Goal: Navigation & Orientation: Understand site structure

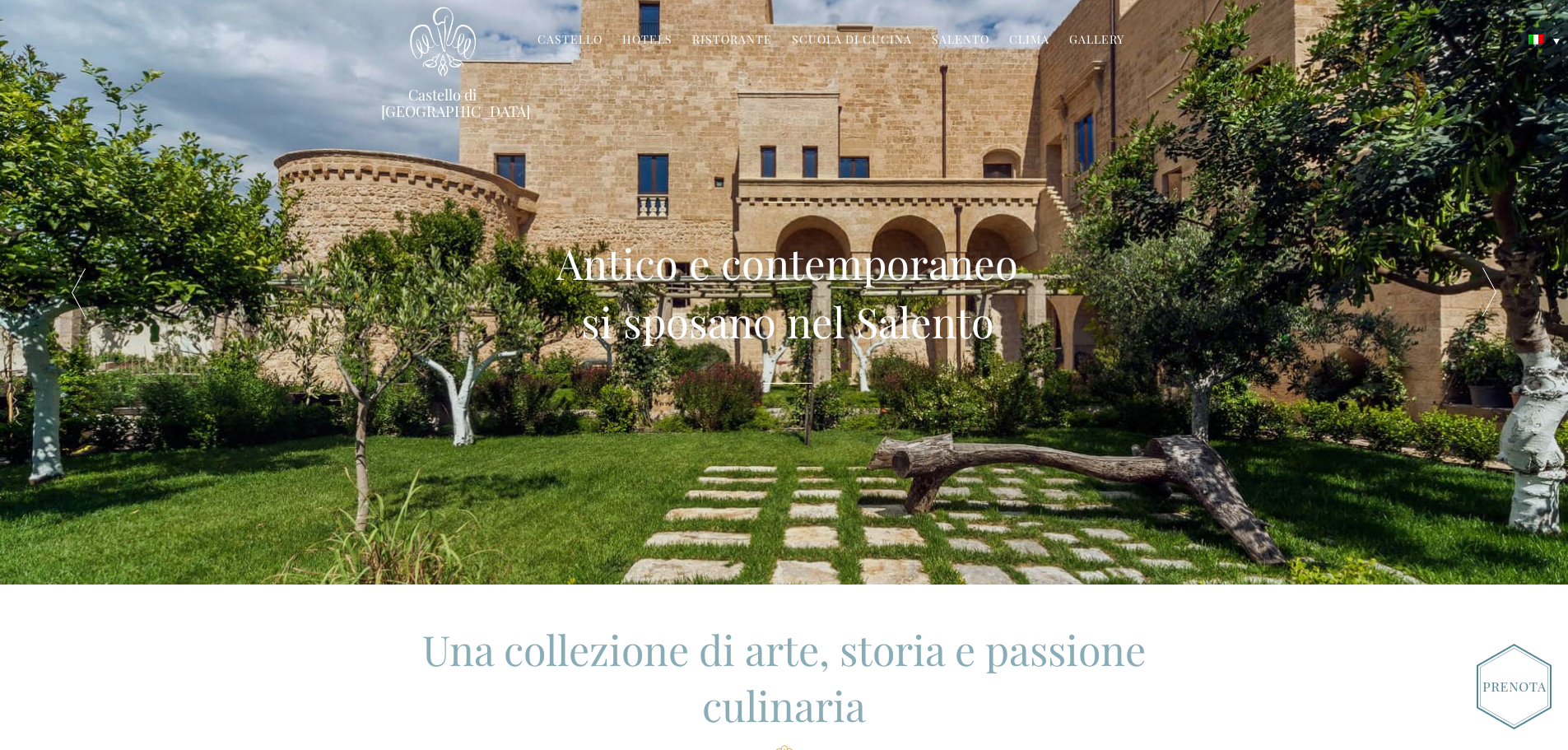
click at [1476, 295] on div at bounding box center [1490, 292] width 157 height 584
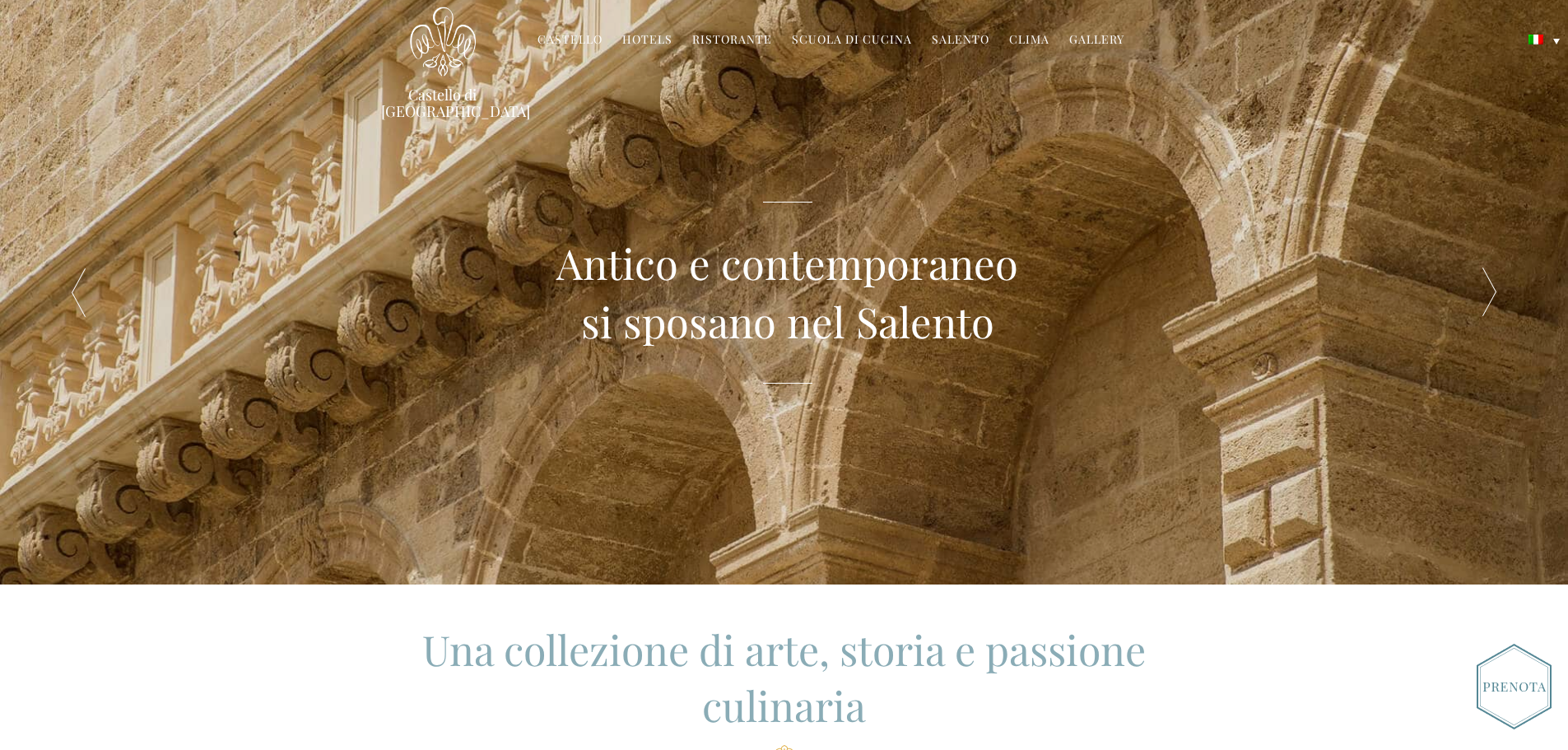
click at [1476, 295] on div at bounding box center [1490, 292] width 157 height 584
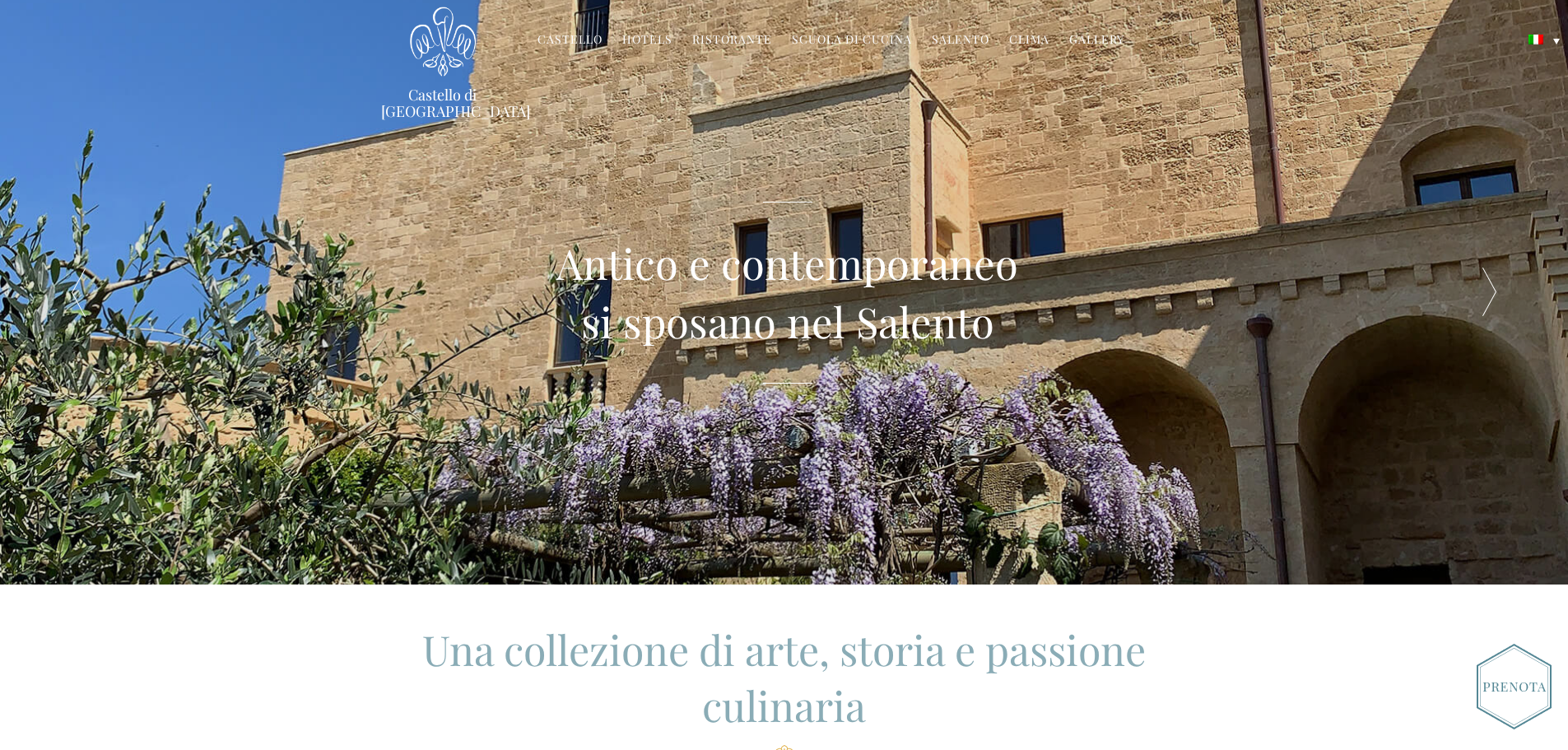
click at [1476, 295] on div at bounding box center [1490, 292] width 157 height 584
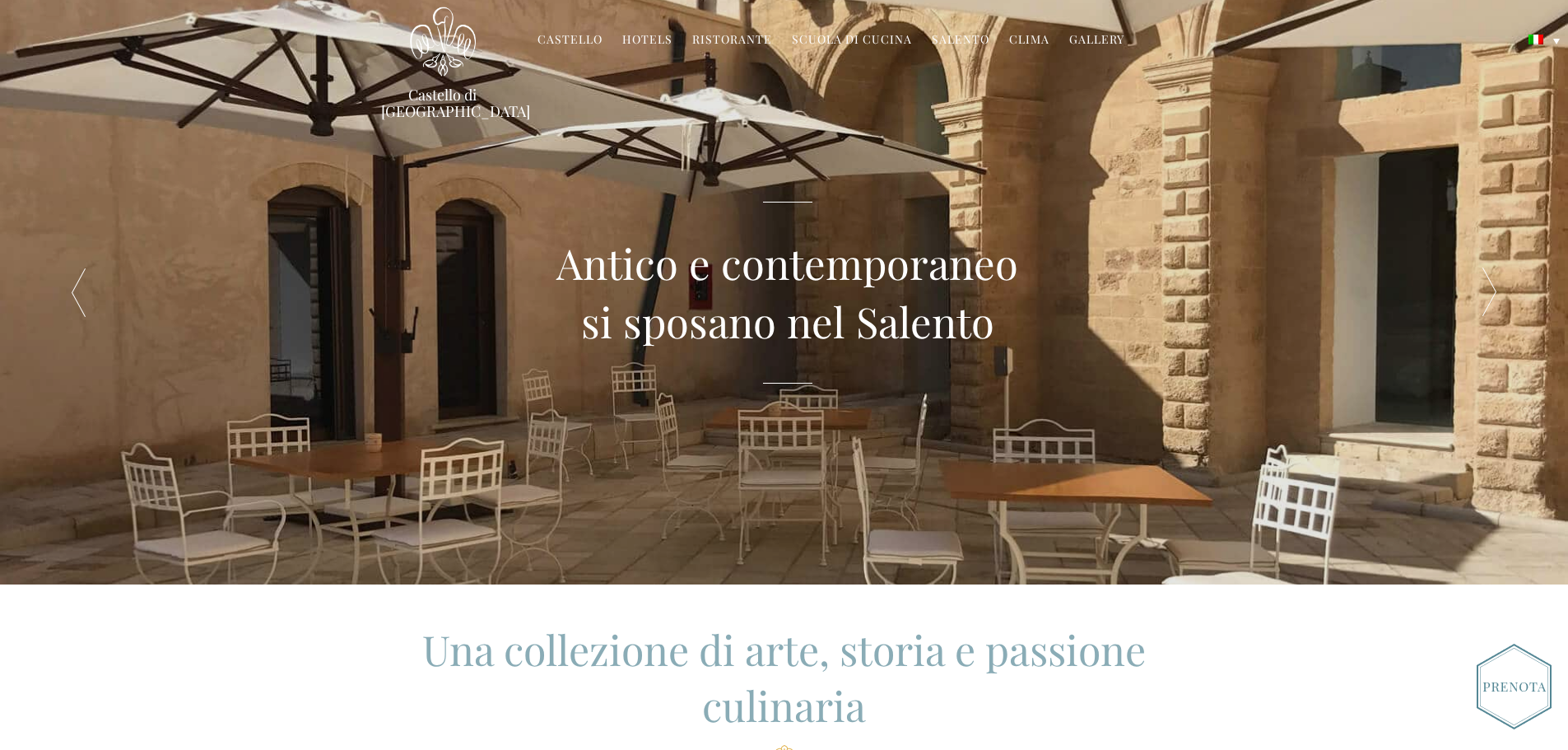
click at [1476, 295] on div at bounding box center [1490, 292] width 157 height 584
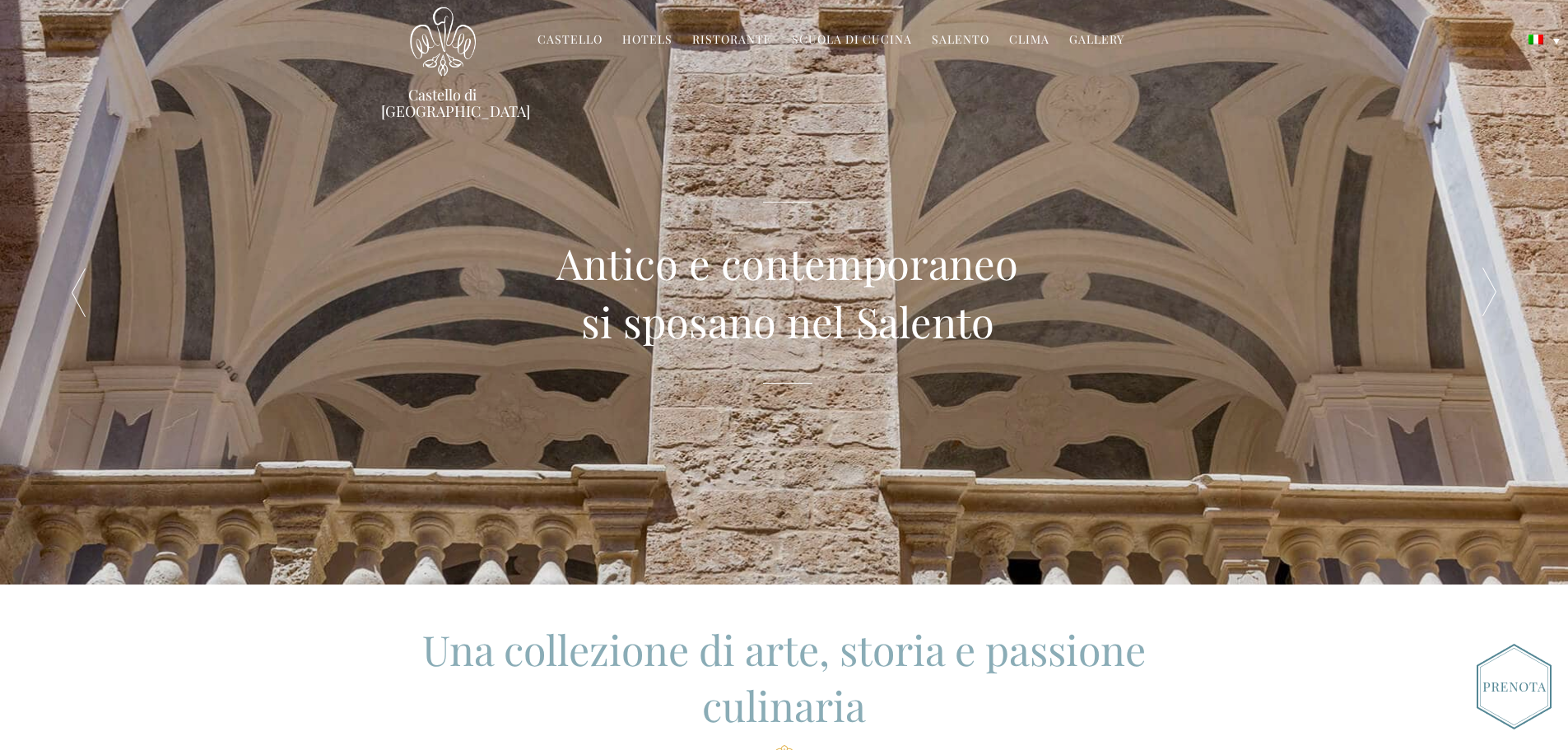
click at [1476, 295] on div at bounding box center [1490, 292] width 157 height 584
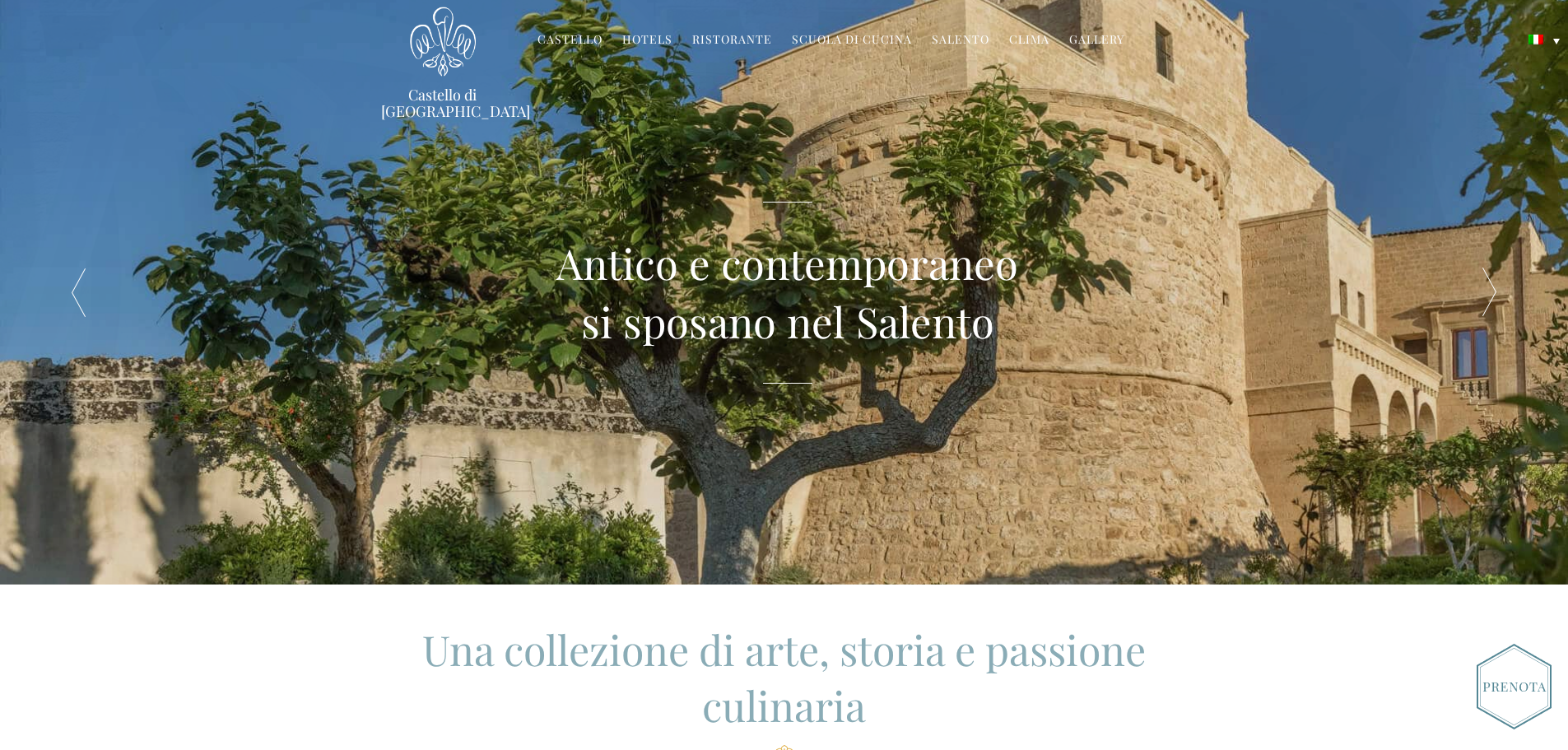
click at [1476, 295] on div at bounding box center [1490, 292] width 157 height 584
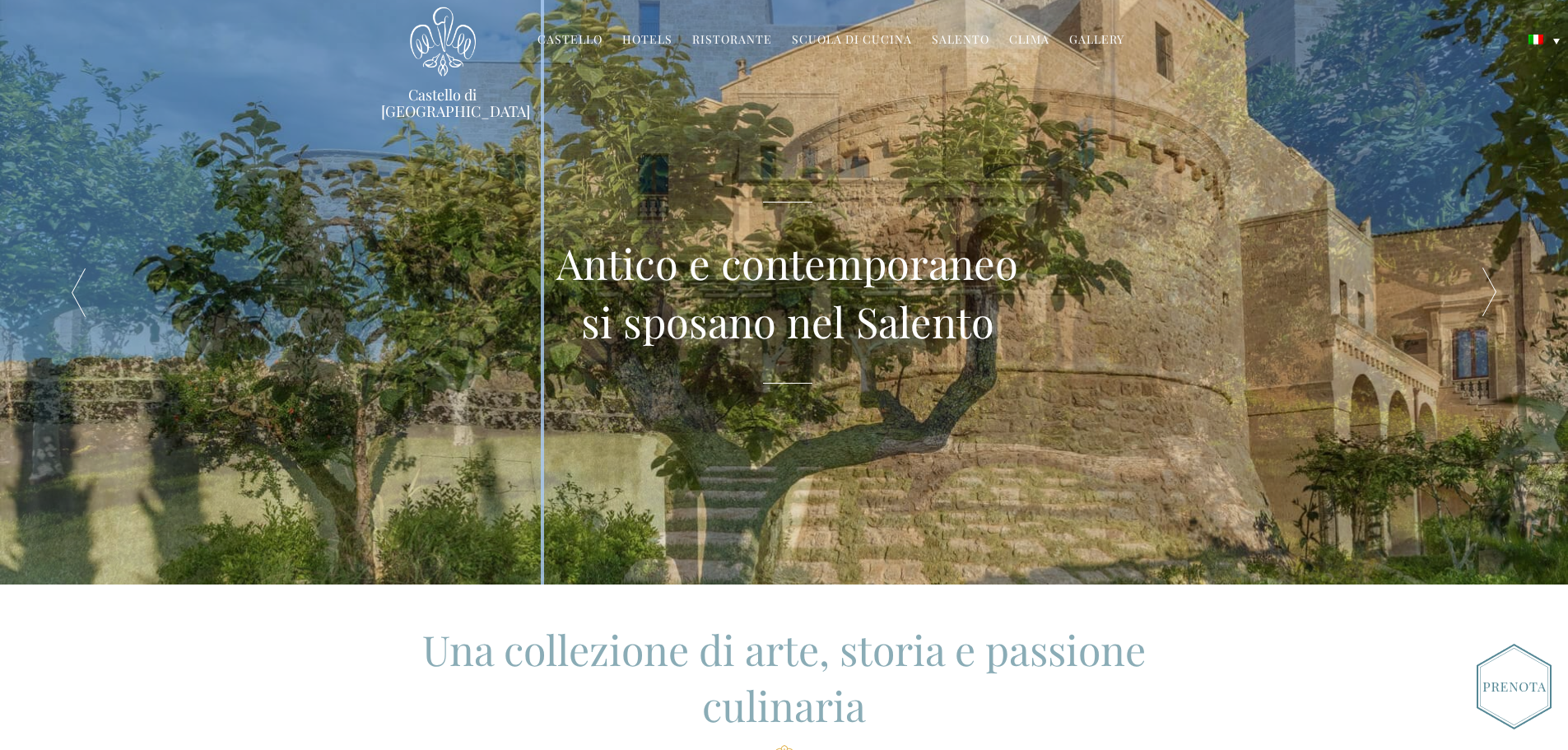
click at [1476, 295] on div at bounding box center [1490, 292] width 157 height 584
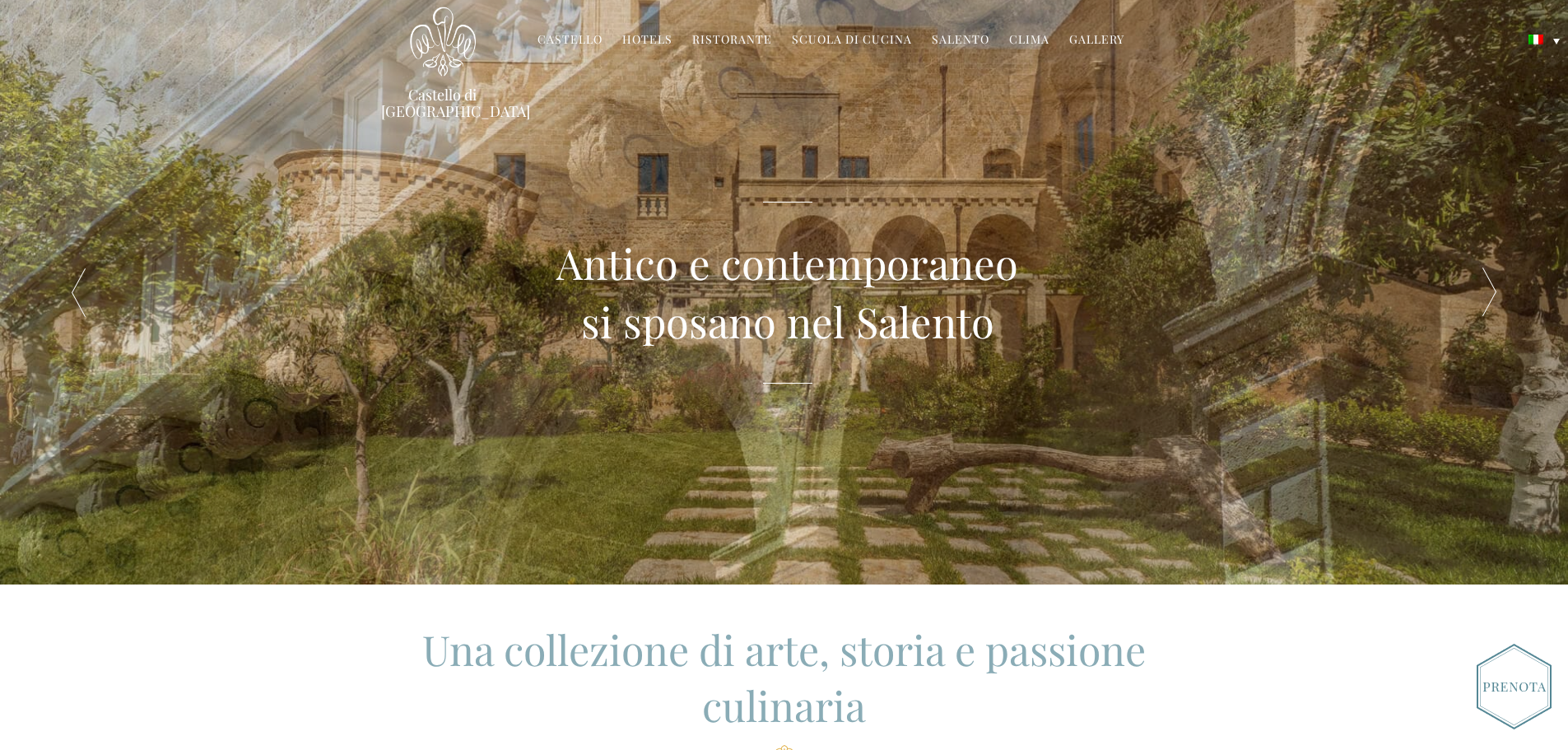
click at [1476, 295] on div at bounding box center [1490, 292] width 157 height 584
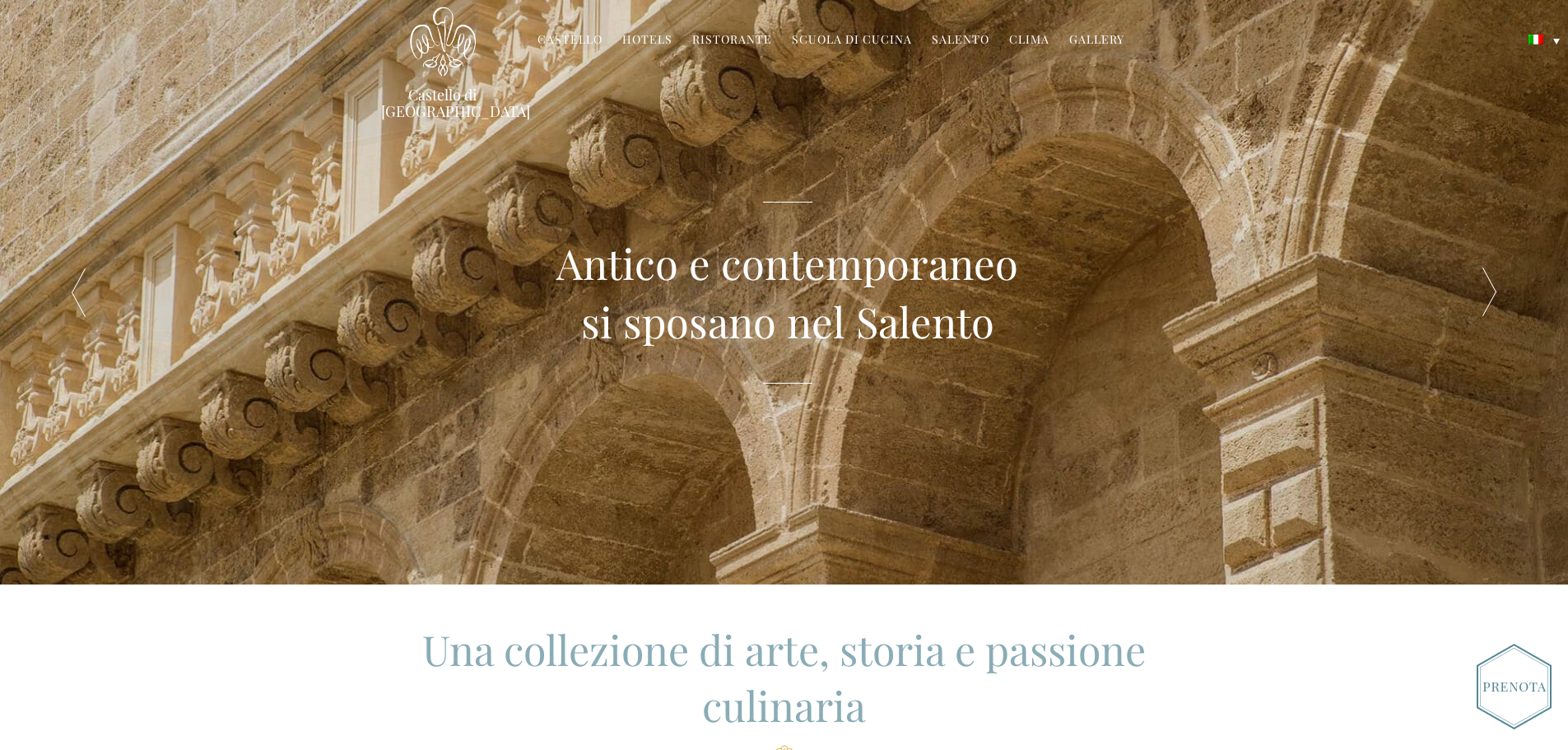
click at [1476, 295] on div at bounding box center [1490, 292] width 157 height 584
